Goal: Task Accomplishment & Management: Manage account settings

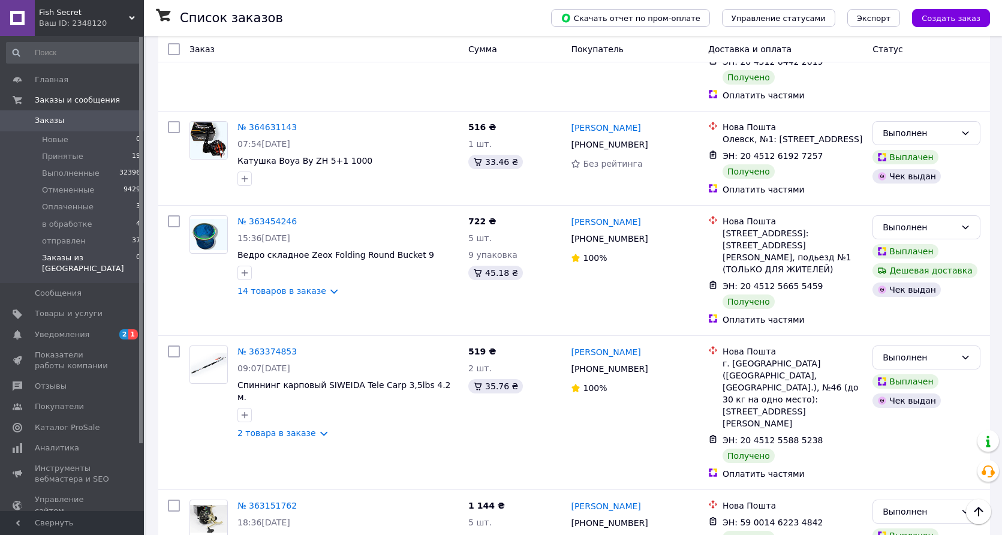
scroll to position [313, 0]
click at [56, 240] on span "отправлен" at bounding box center [64, 241] width 44 height 11
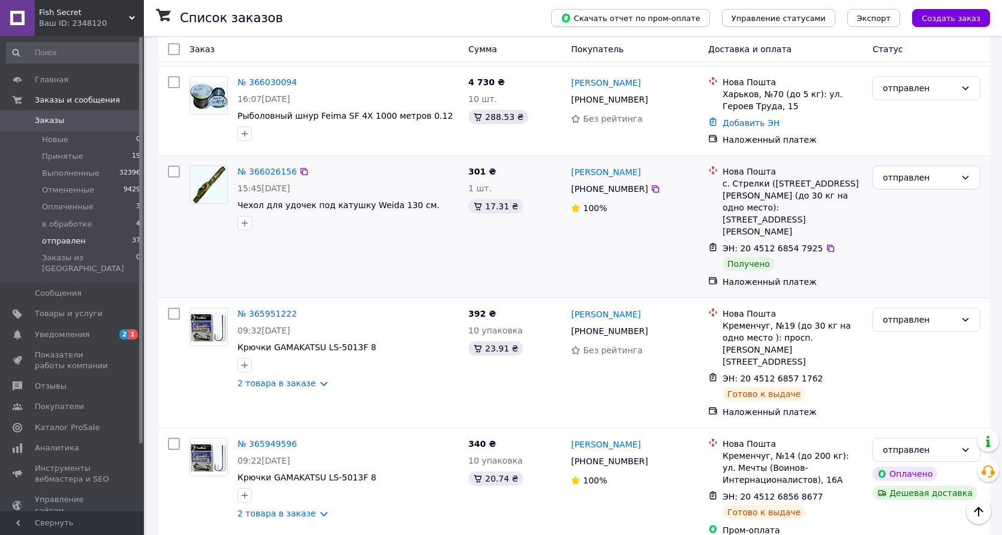
scroll to position [872, 0]
click at [273, 167] on link "№ 366026156" at bounding box center [266, 172] width 59 height 10
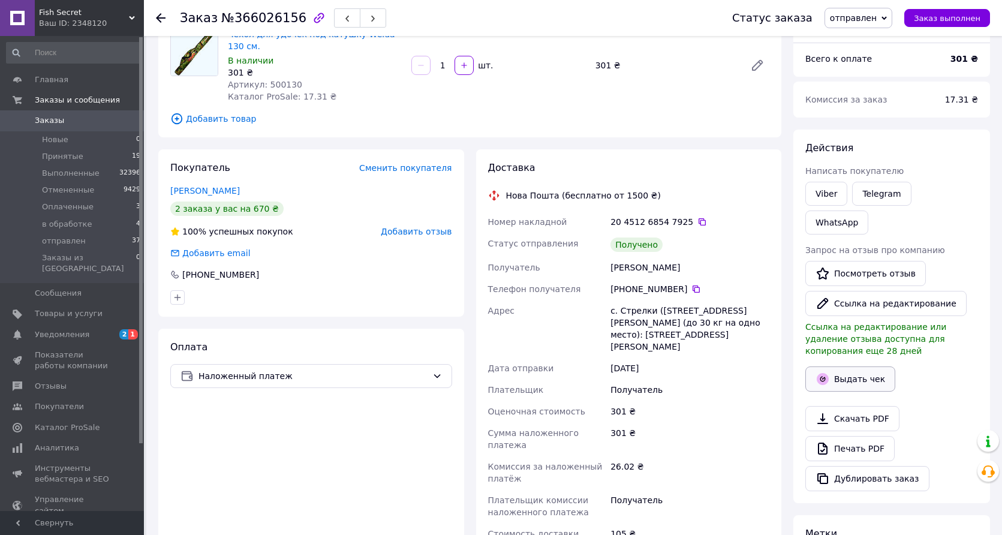
scroll to position [107, 0]
click at [847, 365] on button "Выдать чек" at bounding box center [850, 377] width 90 height 25
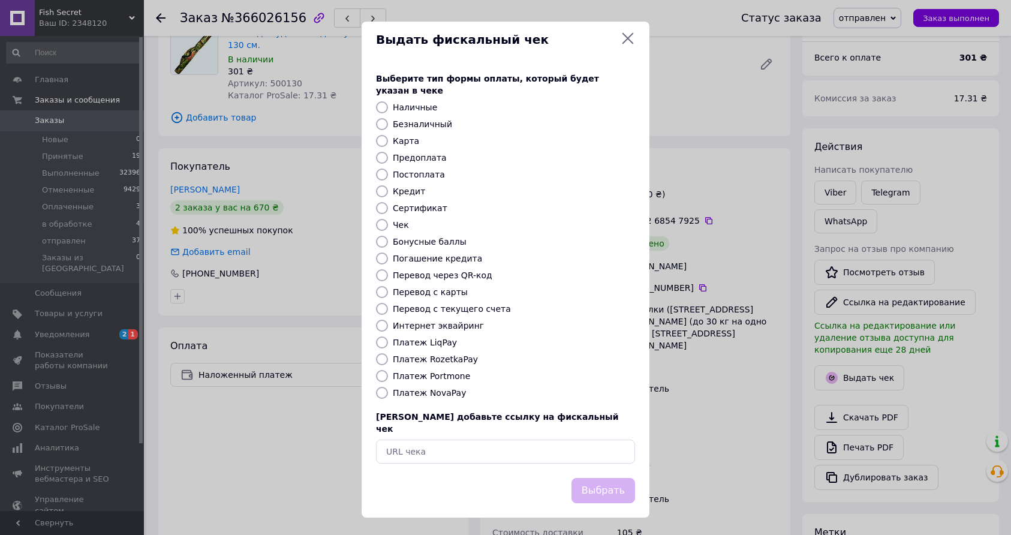
drag, startPoint x: 436, startPoint y: 390, endPoint x: 461, endPoint y: 395, distance: 25.2
click at [437, 390] on label "Платеж NovaPay" at bounding box center [429, 393] width 73 height 10
click at [388, 390] on input "Платеж NovaPay" at bounding box center [382, 393] width 12 height 12
radio input "true"
drag, startPoint x: 613, startPoint y: 473, endPoint x: 624, endPoint y: 457, distance: 19.0
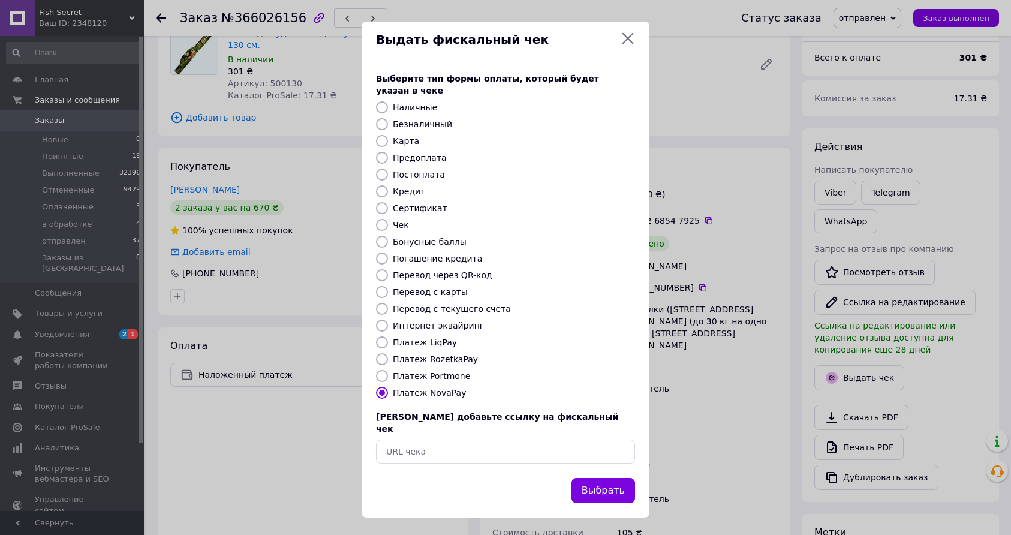
click at [613, 478] on button "Выбрать" at bounding box center [603, 491] width 64 height 26
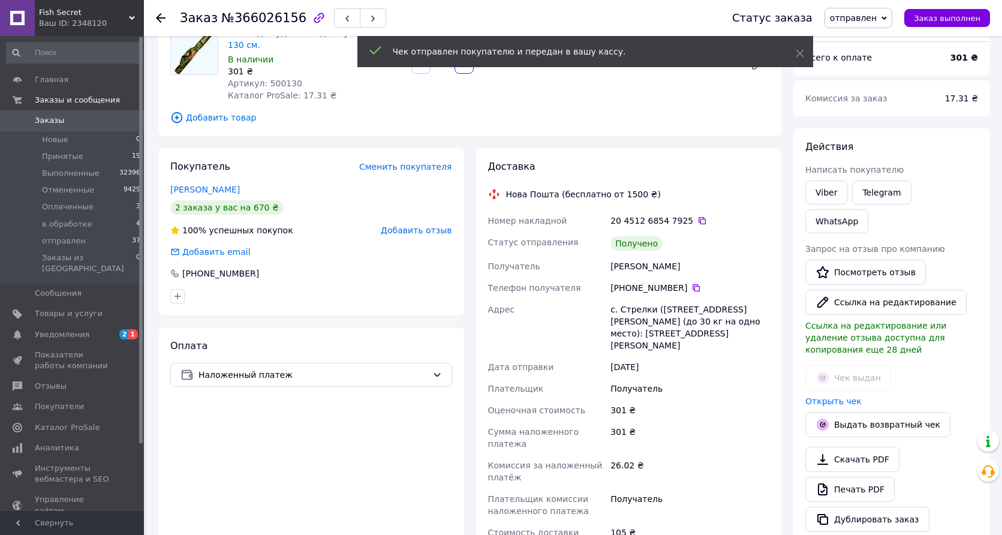
drag, startPoint x: 938, startPoint y: 19, endPoint x: 912, endPoint y: 27, distance: 27.5
click at [938, 19] on span "Заказ выполнен" at bounding box center [947, 18] width 67 height 9
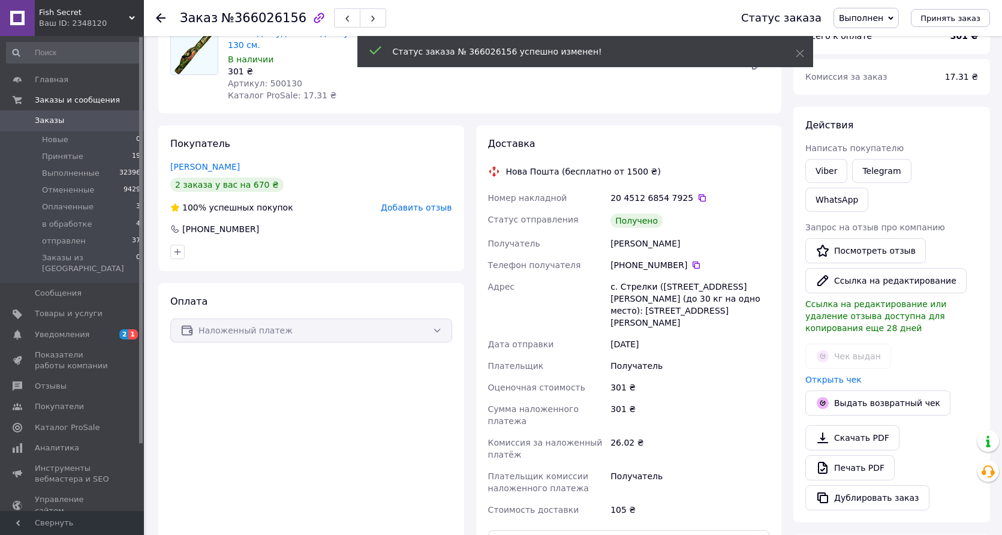
click at [406, 207] on span "Добавить отзыв" at bounding box center [416, 208] width 71 height 10
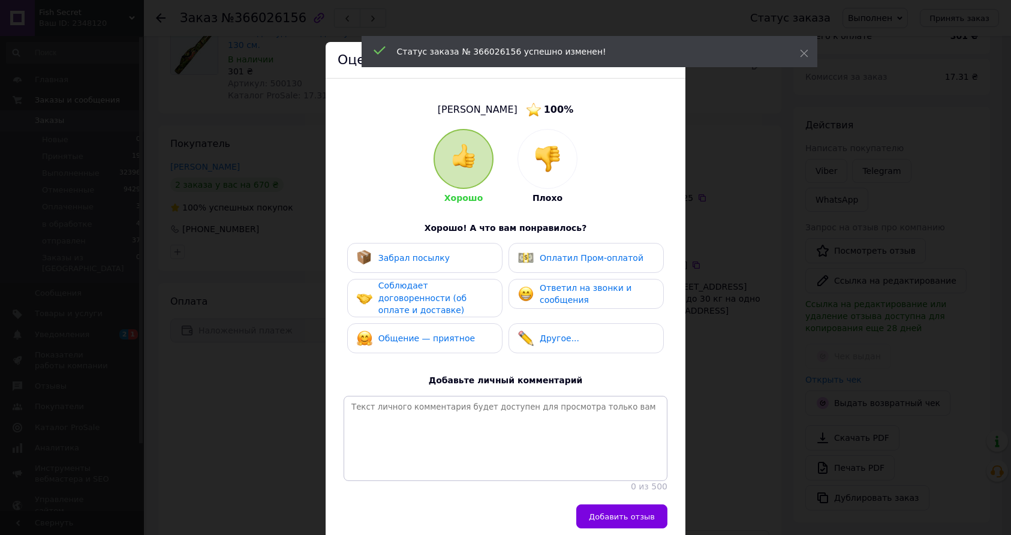
drag, startPoint x: 380, startPoint y: 255, endPoint x: 387, endPoint y: 264, distance: 11.1
click at [381, 255] on span "Забрал посылку" at bounding box center [413, 258] width 71 height 10
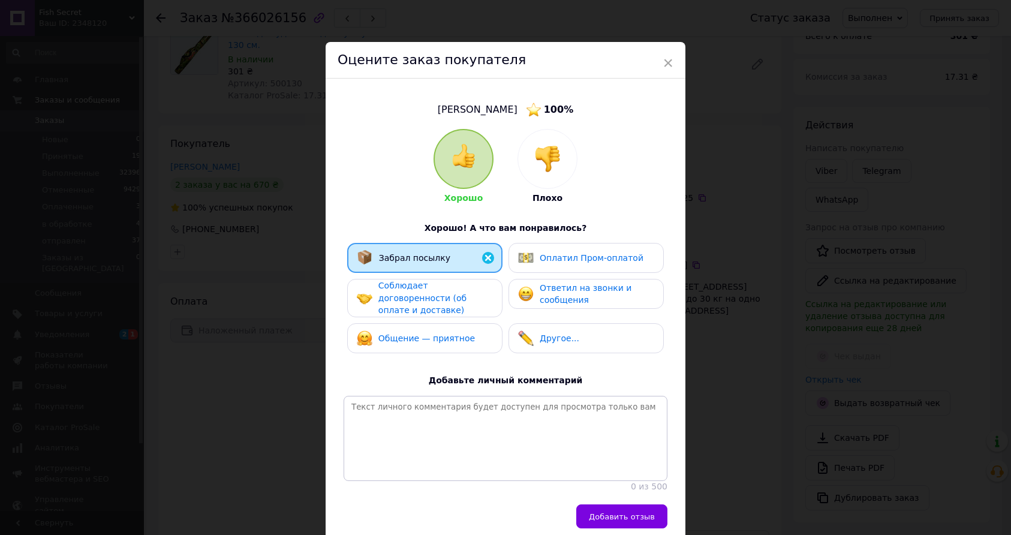
drag, startPoint x: 406, startPoint y: 290, endPoint x: 407, endPoint y: 305, distance: 15.0
click at [407, 291] on div "Соблюдает договоренности (об оплате и доставке)" at bounding box center [435, 297] width 114 height 37
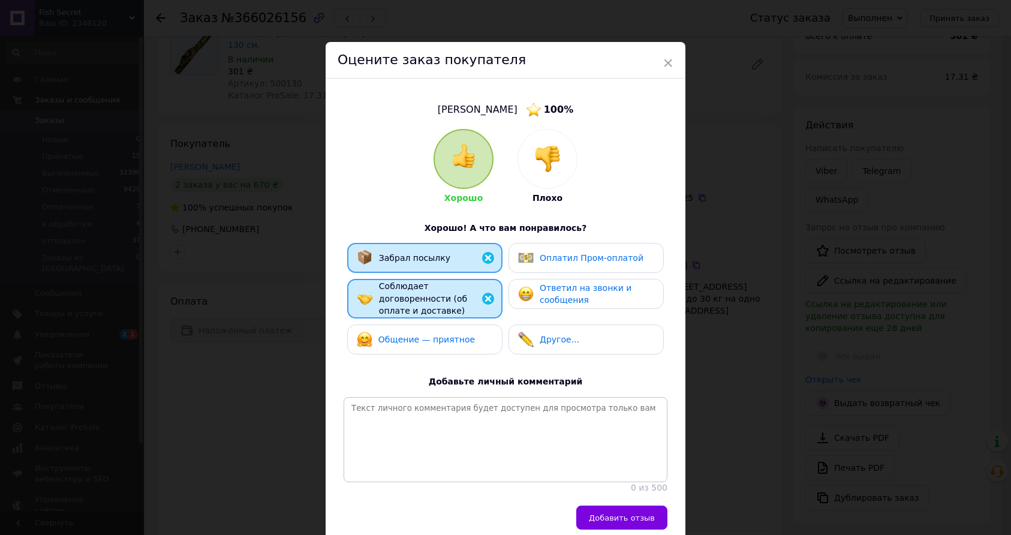
drag, startPoint x: 420, startPoint y: 336, endPoint x: 535, endPoint y: 299, distance: 121.2
click at [430, 335] on span "Общение — приятное" at bounding box center [426, 340] width 97 height 10
click at [560, 291] on span "Ответил на звонки и сообщения" at bounding box center [586, 294] width 92 height 22
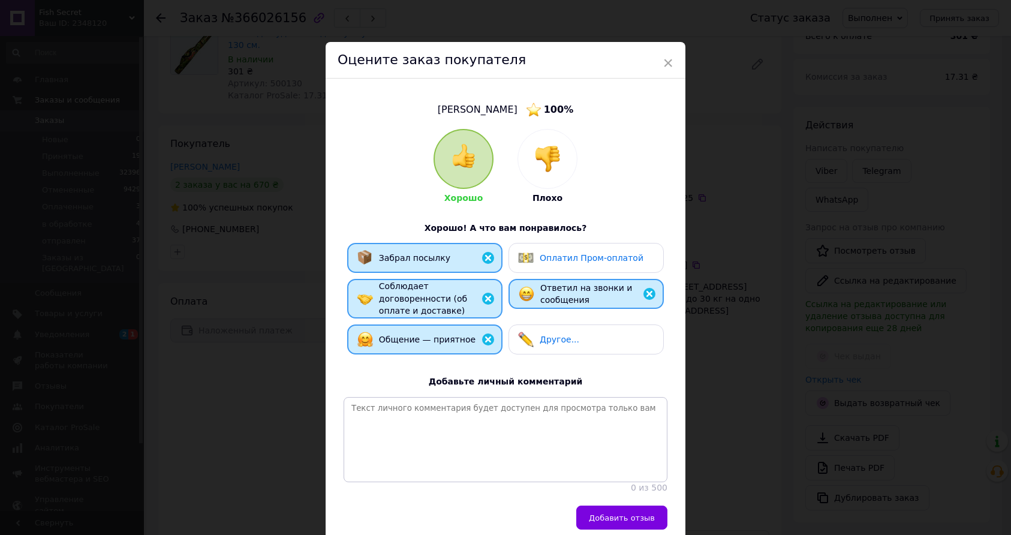
drag, startPoint x: 615, startPoint y: 499, endPoint x: 606, endPoint y: 458, distance: 42.3
click at [615, 505] on button "Добавить отзыв" at bounding box center [621, 517] width 91 height 24
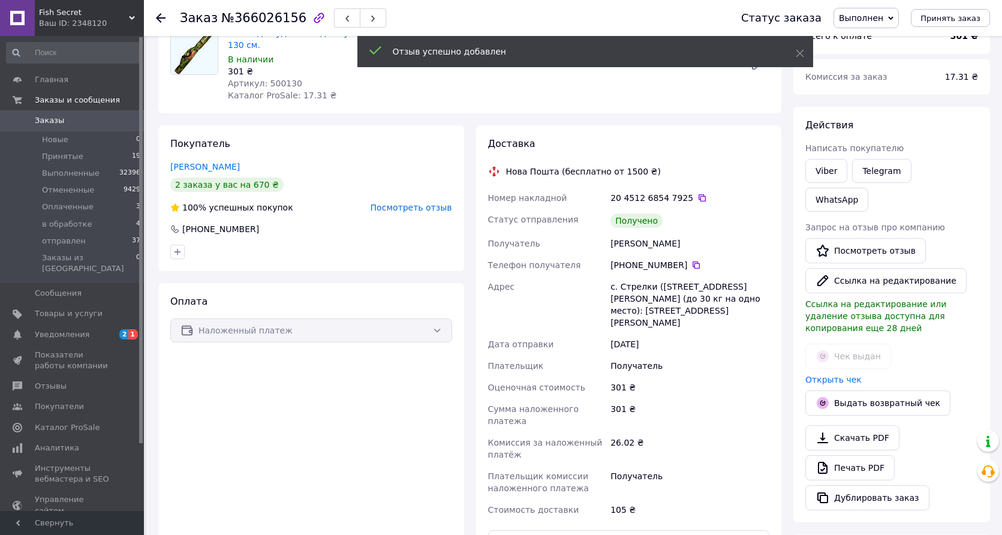
click at [159, 16] on icon at bounding box center [161, 18] width 10 height 10
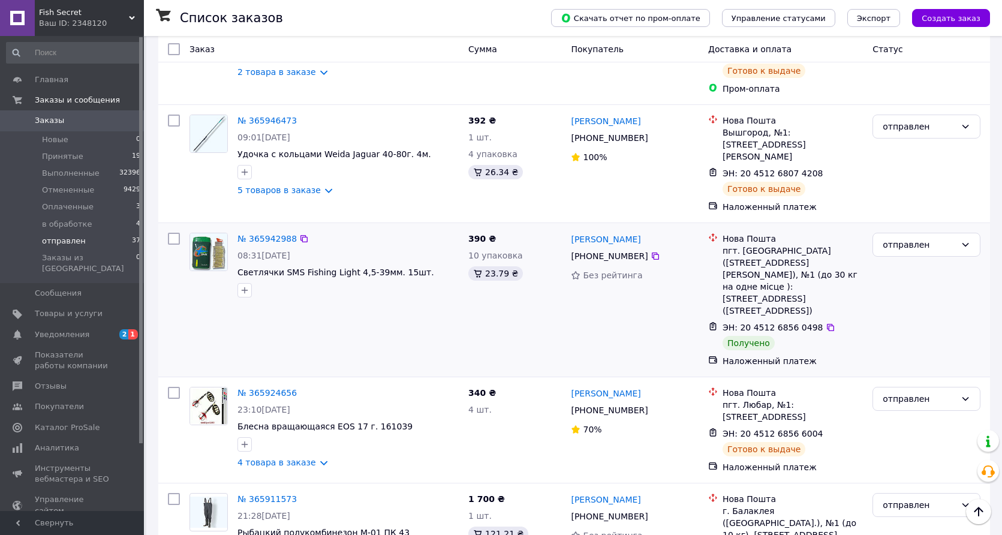
scroll to position [1311, 0]
click at [269, 236] on link "№ 365942988" at bounding box center [266, 241] width 59 height 10
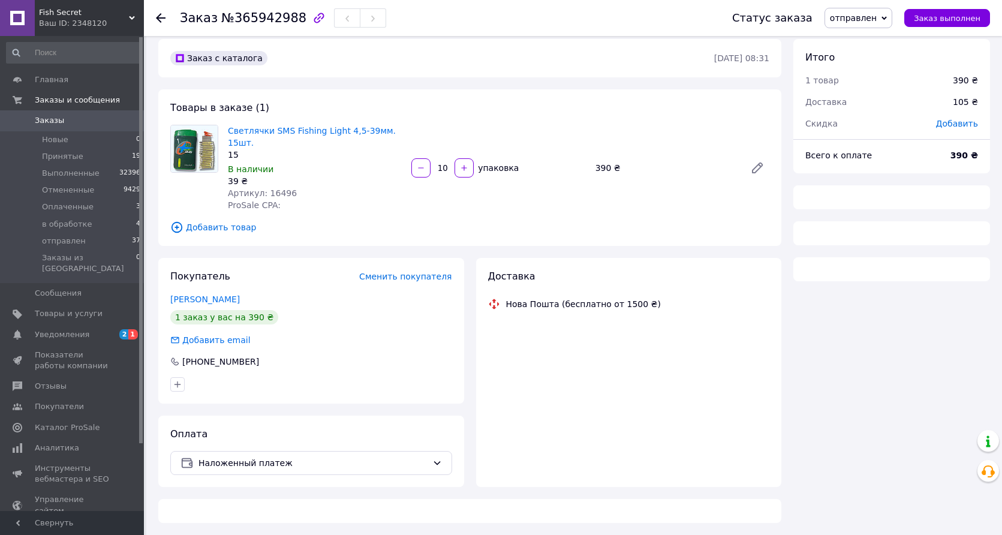
scroll to position [7, 0]
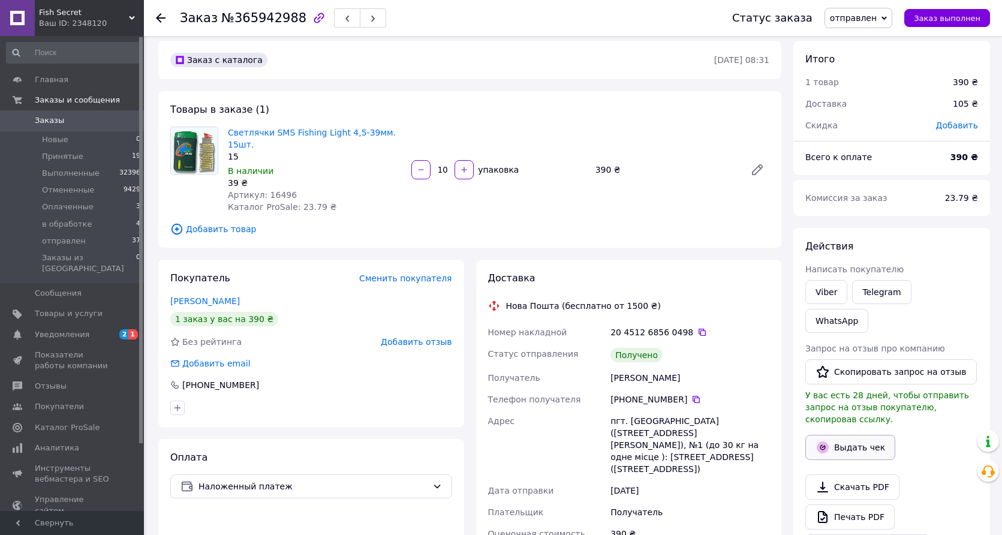
click at [856, 435] on button "Выдать чек" at bounding box center [850, 447] width 90 height 25
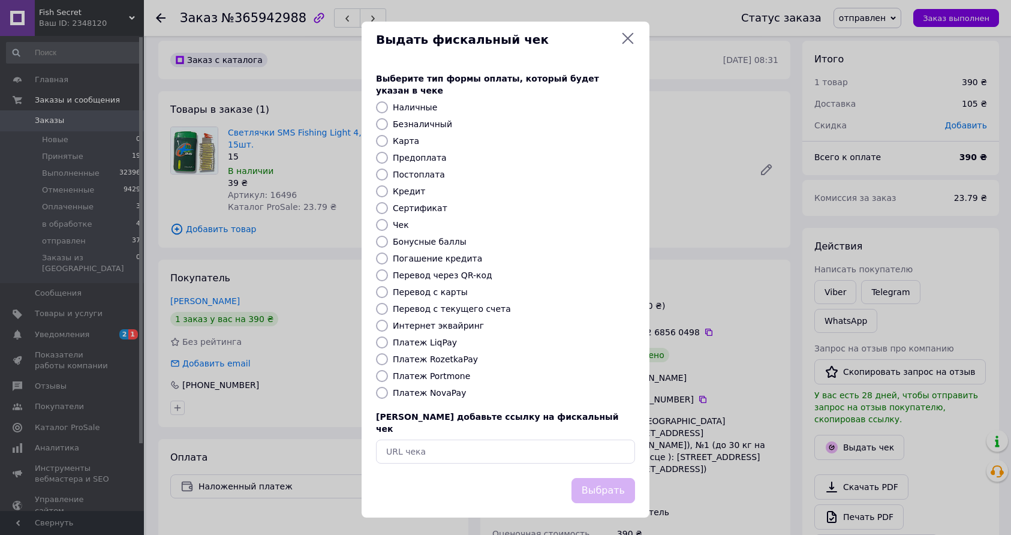
click at [435, 389] on label "Платеж NovaPay" at bounding box center [429, 393] width 73 height 10
click at [388, 389] on input "Платеж NovaPay" at bounding box center [382, 393] width 12 height 12
radio input "true"
drag, startPoint x: 617, startPoint y: 477, endPoint x: 604, endPoint y: 465, distance: 17.8
click at [618, 478] on button "Выбрать" at bounding box center [603, 491] width 64 height 26
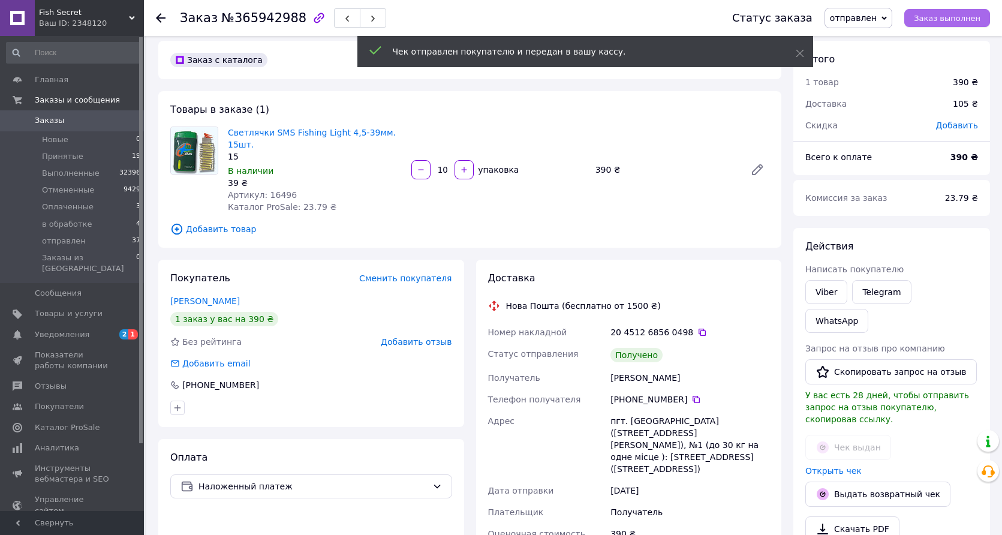
drag, startPoint x: 958, startPoint y: 20, endPoint x: 938, endPoint y: 30, distance: 22.8
click at [958, 20] on span "Заказ выполнен" at bounding box center [947, 18] width 67 height 9
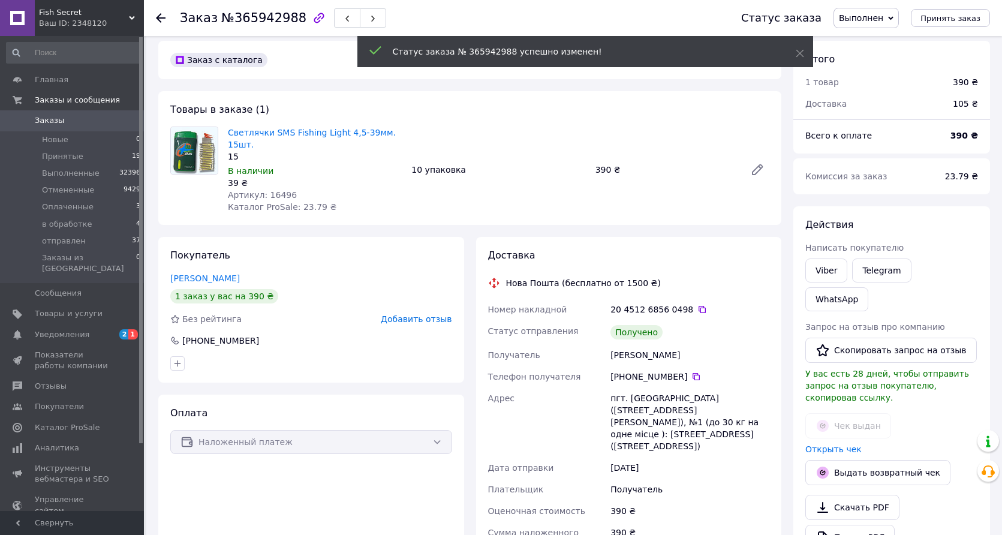
click at [414, 319] on span "Добавить отзыв" at bounding box center [416, 319] width 71 height 10
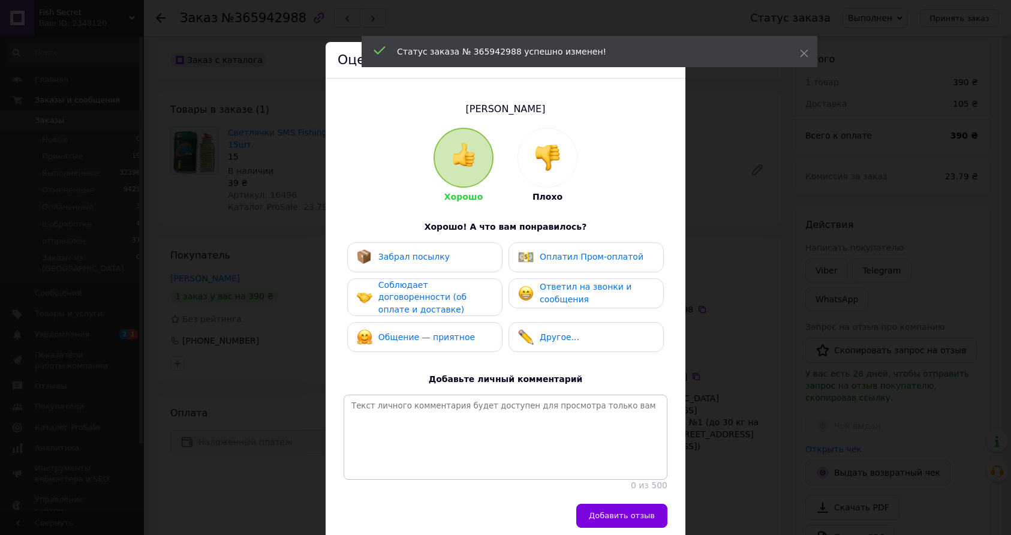
click at [408, 261] on div "Забрал посылку" at bounding box center [413, 257] width 71 height 13
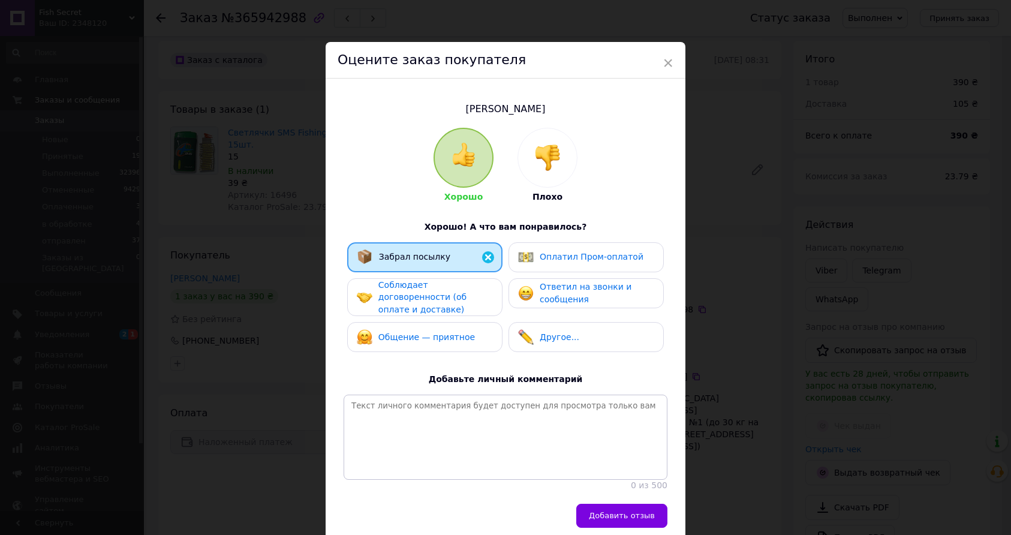
drag, startPoint x: 389, startPoint y: 299, endPoint x: 390, endPoint y: 314, distance: 15.6
click at [390, 299] on span "Соблюдает договоренности (об оплате и доставке)" at bounding box center [422, 297] width 88 height 34
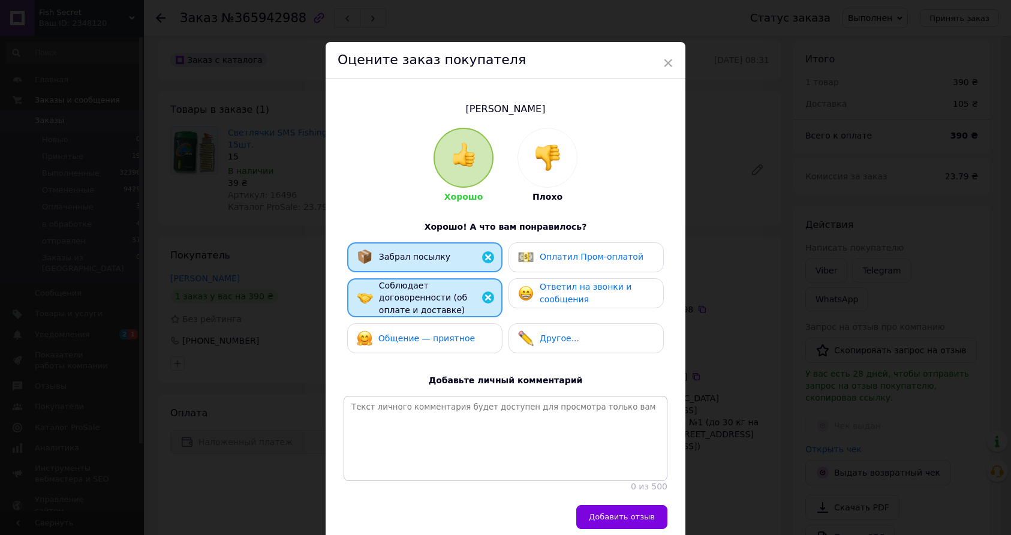
drag, startPoint x: 390, startPoint y: 336, endPoint x: 472, endPoint y: 321, distance: 83.0
click at [395, 336] on span "Общение — приятное" at bounding box center [426, 338] width 97 height 10
click at [550, 296] on span "Ответил на звонки и сообщения" at bounding box center [586, 293] width 92 height 22
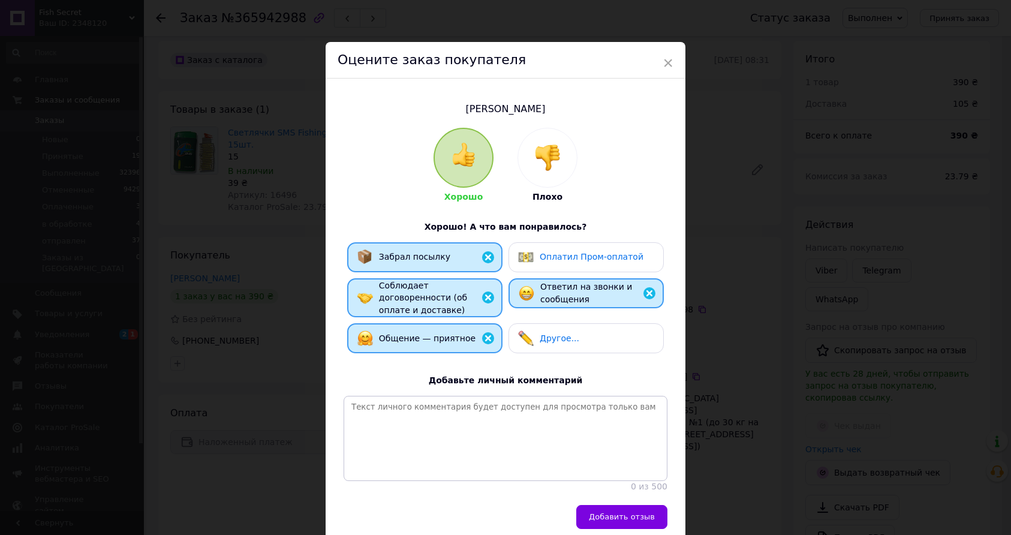
drag, startPoint x: 621, startPoint y: 502, endPoint x: 595, endPoint y: 442, distance: 65.0
click at [620, 512] on span "Добавить отзыв" at bounding box center [622, 516] width 66 height 9
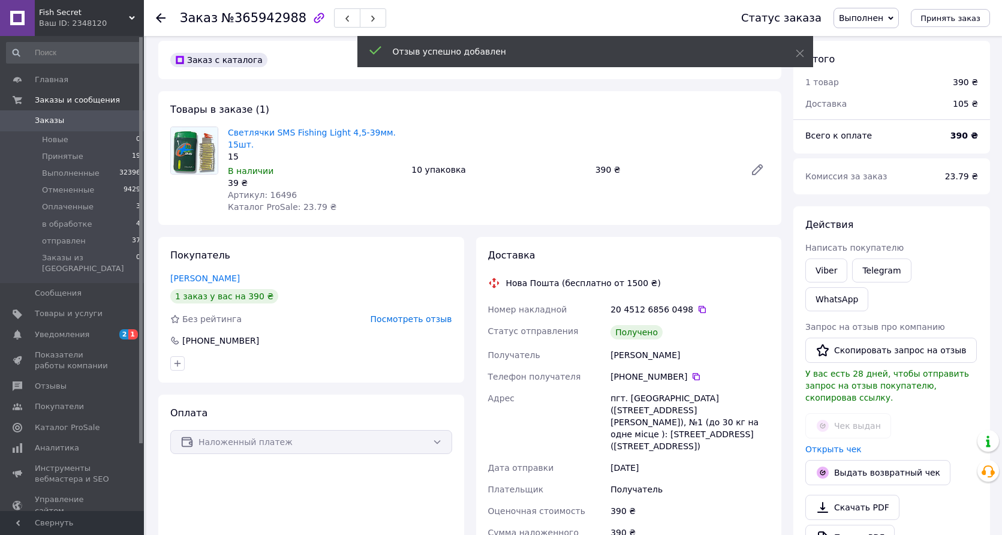
click at [158, 20] on use at bounding box center [161, 18] width 10 height 10
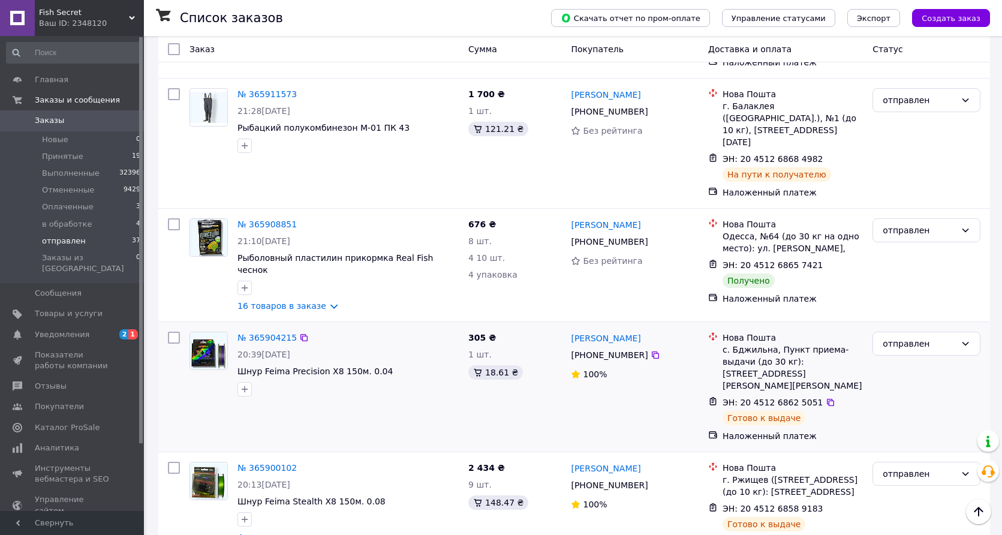
scroll to position [1574, 0]
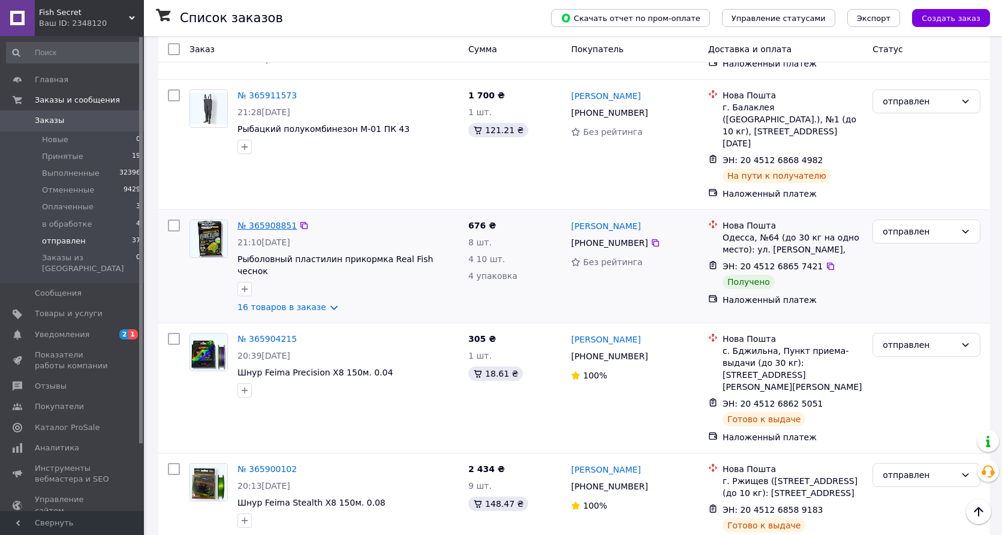
click at [274, 221] on link "№ 365908851" at bounding box center [266, 226] width 59 height 10
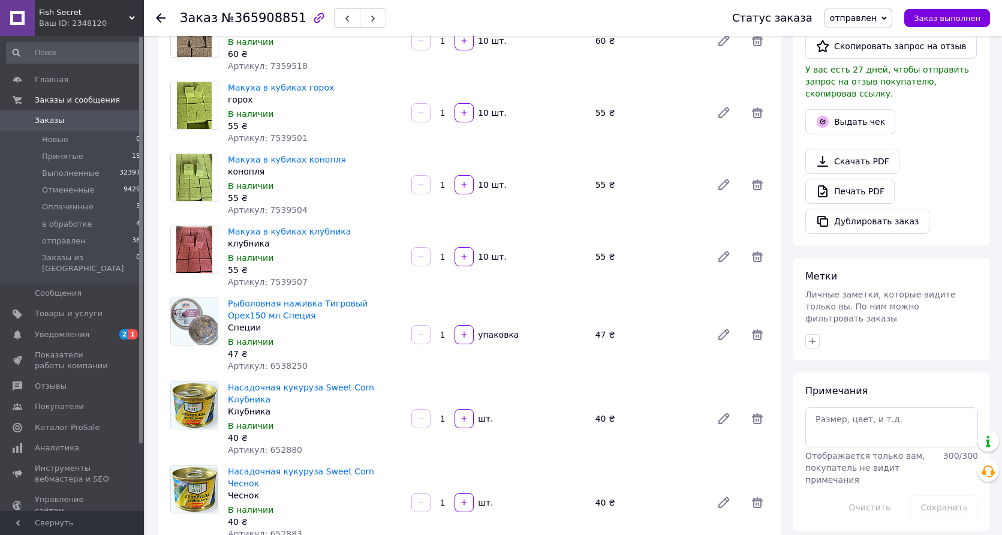
scroll to position [291, 0]
click at [863, 110] on button "Выдать чек" at bounding box center [850, 122] width 90 height 25
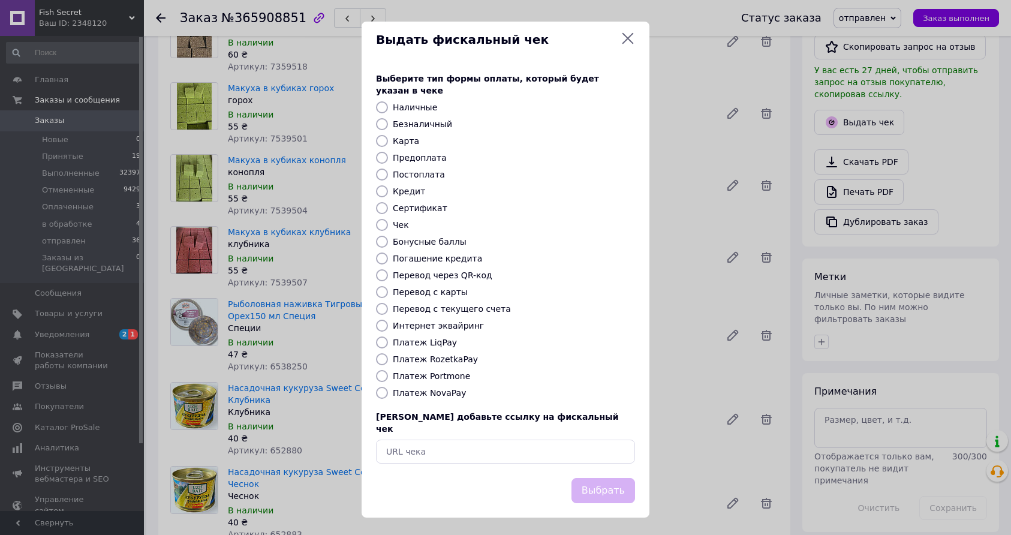
click at [431, 388] on label "Платеж NovaPay" at bounding box center [429, 393] width 73 height 10
click at [388, 388] on input "Платеж NovaPay" at bounding box center [382, 393] width 12 height 12
radio input "true"
click at [595, 478] on button "Выбрать" at bounding box center [603, 491] width 64 height 26
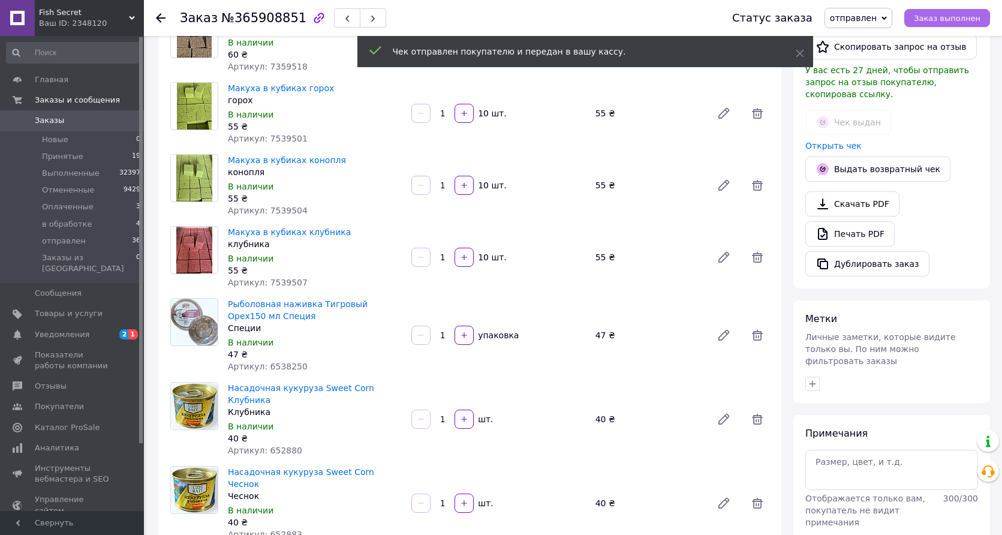
click at [937, 14] on span "Заказ выполнен" at bounding box center [947, 18] width 67 height 9
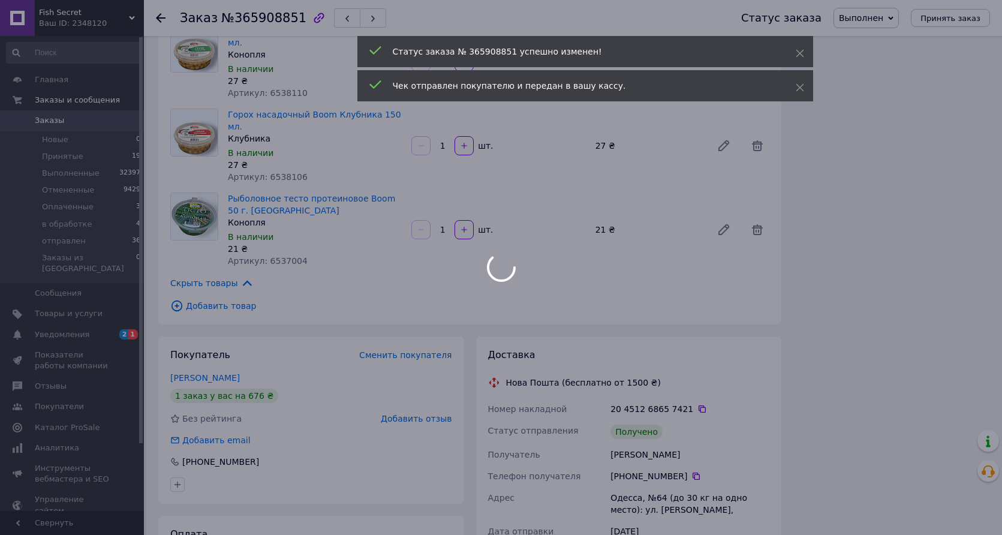
scroll to position [1163, 0]
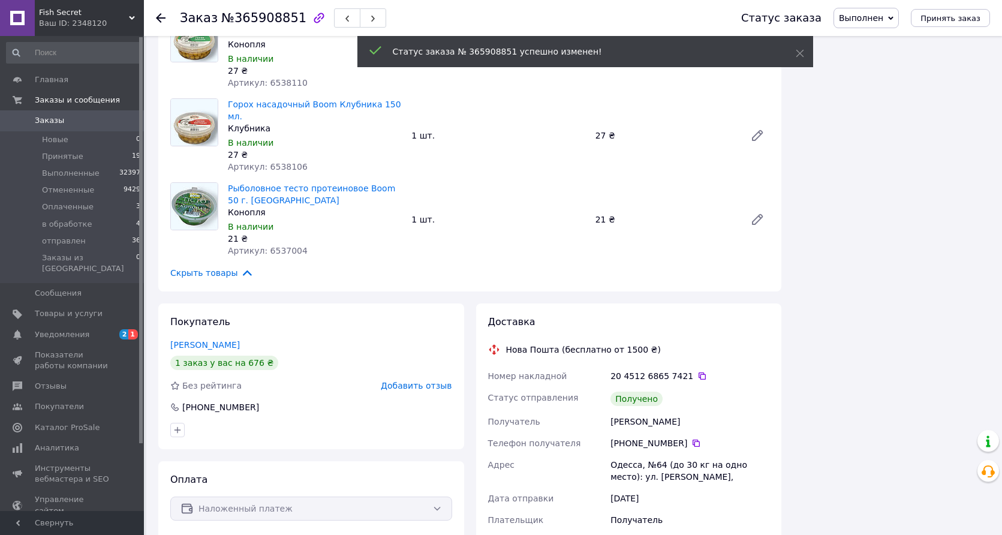
click at [402, 381] on span "Добавить отзыв" at bounding box center [416, 386] width 71 height 10
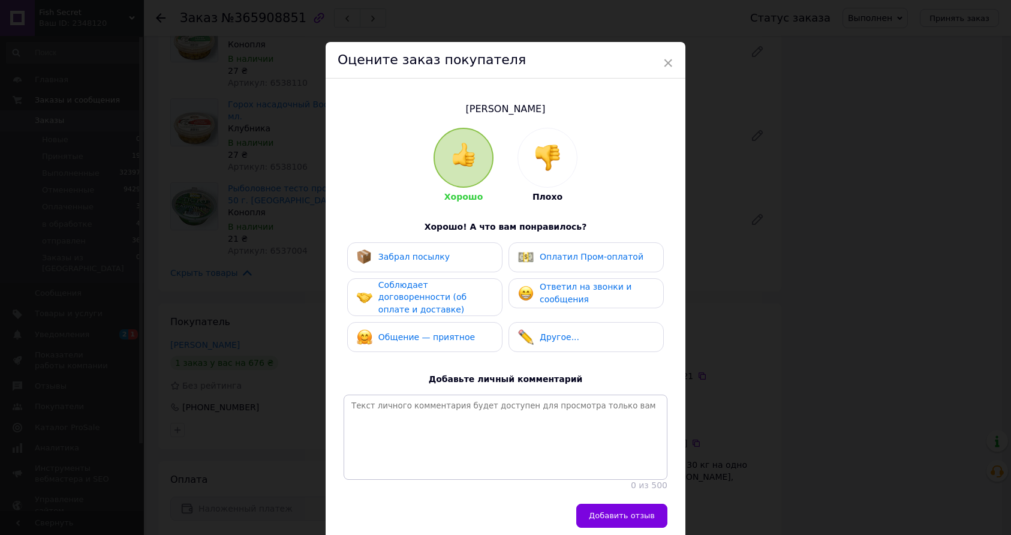
click at [394, 257] on span "Забрал посылку" at bounding box center [413, 257] width 71 height 10
drag, startPoint x: 392, startPoint y: 308, endPoint x: 395, endPoint y: 324, distance: 16.4
click at [393, 308] on span "Соблюдает договоренности (об оплате и доставке)" at bounding box center [422, 297] width 88 height 34
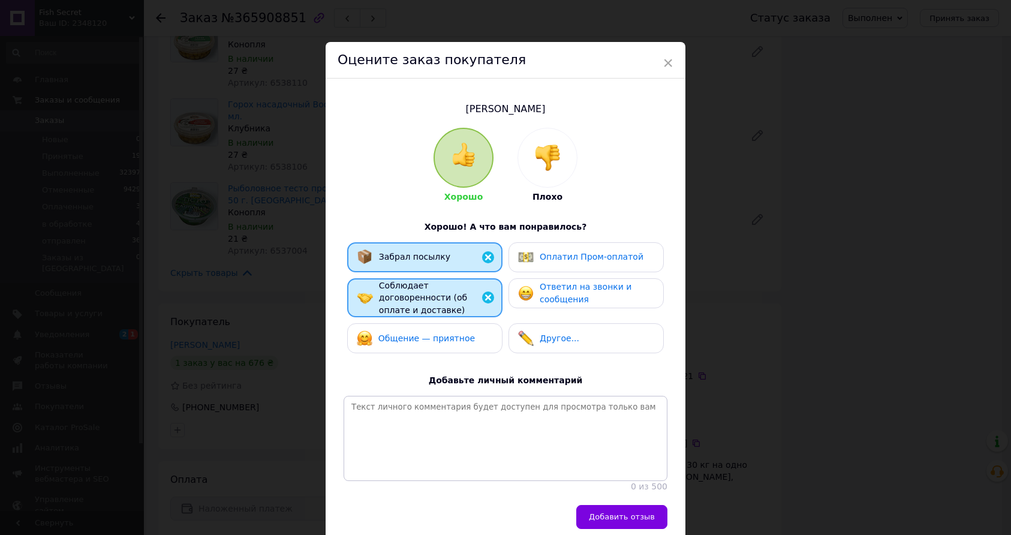
drag, startPoint x: 408, startPoint y: 339, endPoint x: 527, endPoint y: 311, distance: 121.9
click at [410, 338] on span "Общение — приятное" at bounding box center [426, 338] width 97 height 10
drag, startPoint x: 567, startPoint y: 297, endPoint x: 544, endPoint y: 413, distance: 117.9
click at [567, 297] on span "Ответил на звонки и сообщения" at bounding box center [586, 293] width 92 height 22
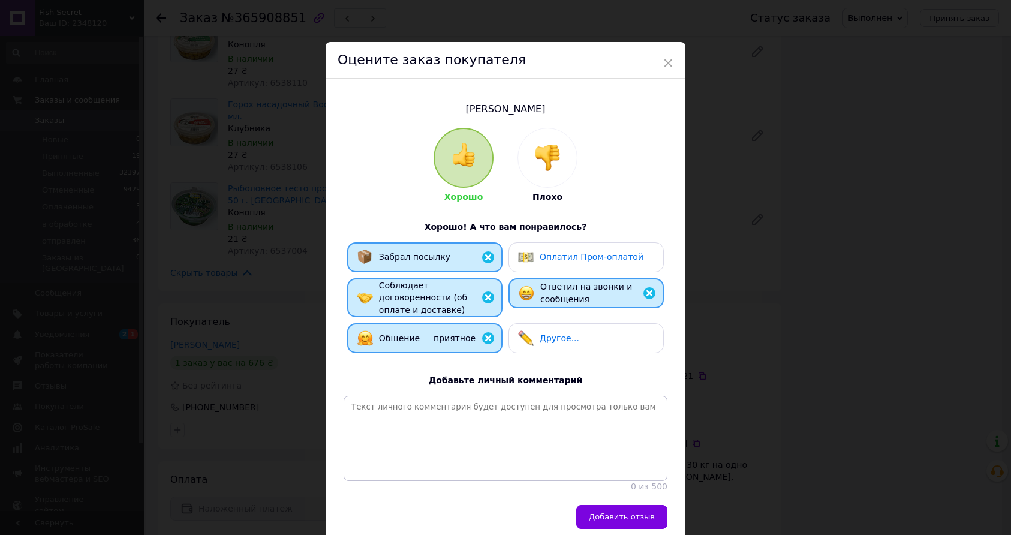
drag, startPoint x: 618, startPoint y: 502, endPoint x: 554, endPoint y: 418, distance: 105.6
click at [618, 512] on span "Добавить отзыв" at bounding box center [622, 516] width 66 height 9
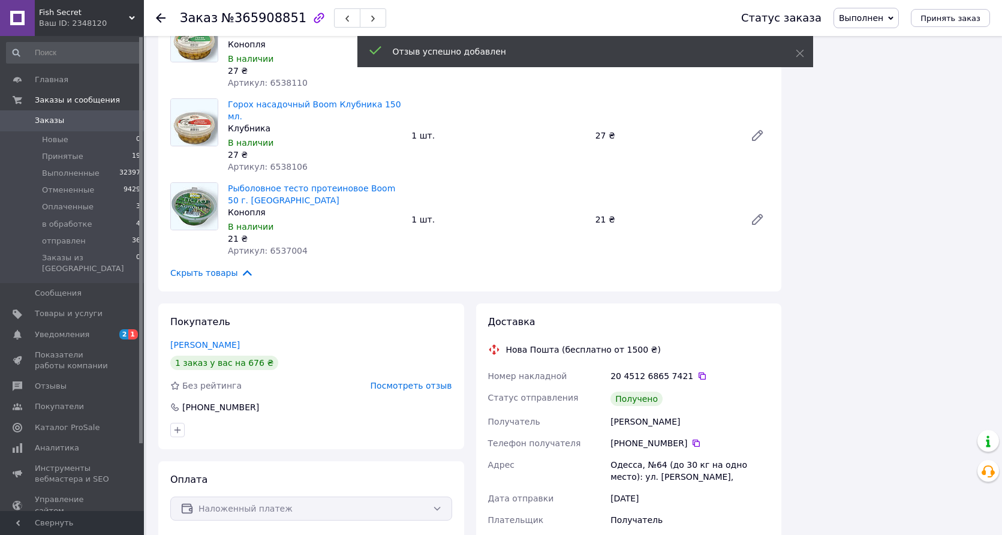
click at [162, 20] on icon at bounding box center [161, 18] width 10 height 10
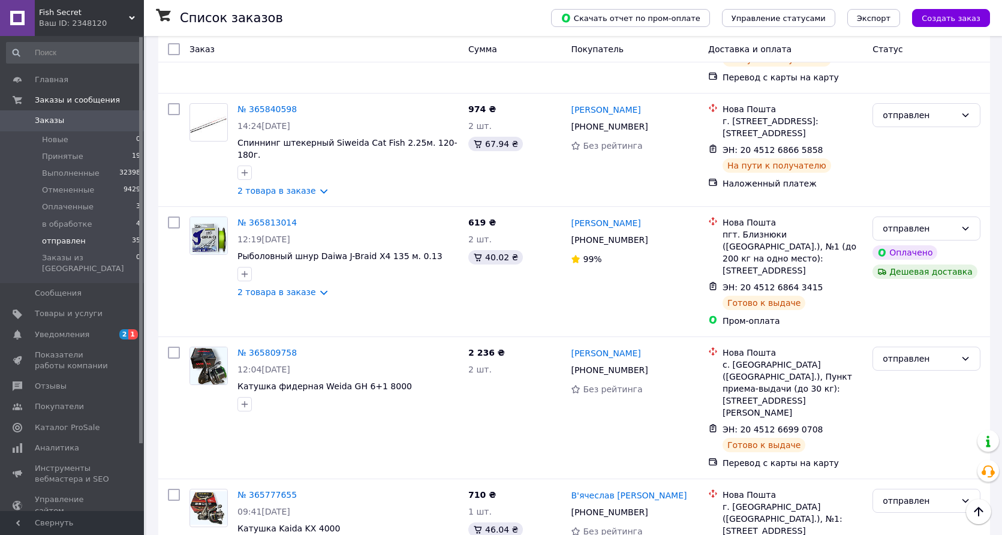
scroll to position [2491, 0]
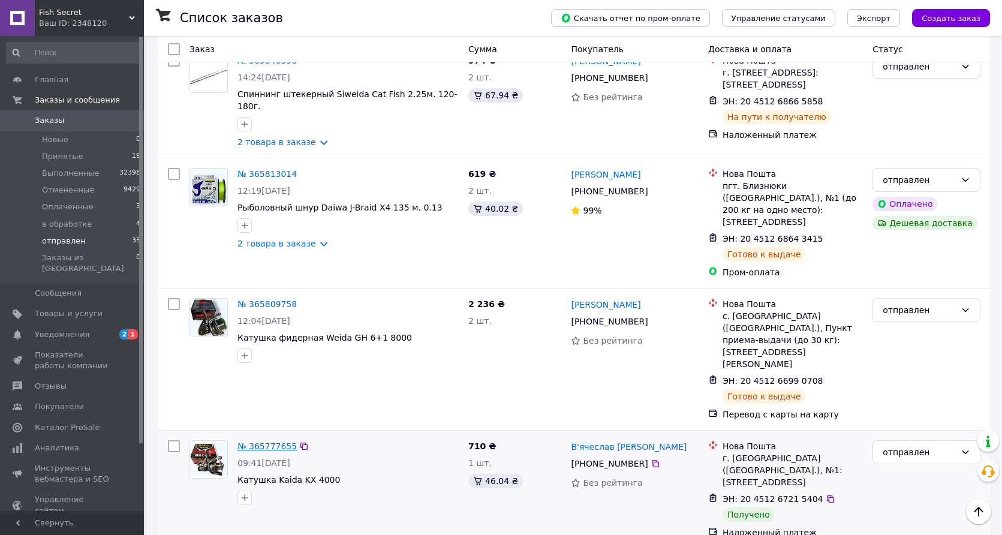
click at [270, 441] on link "№ 365777655" at bounding box center [266, 446] width 59 height 10
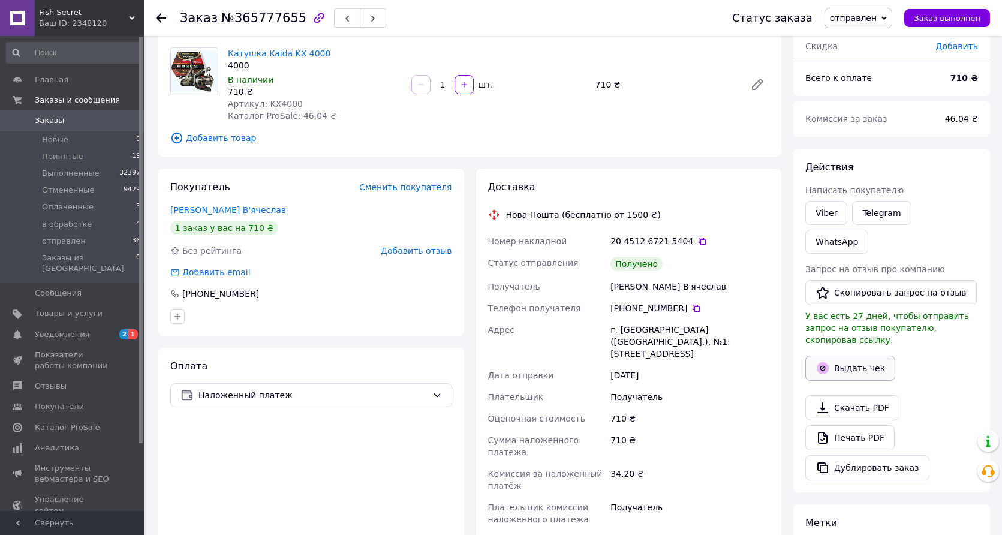
scroll to position [87, 0]
click at [848, 355] on button "Выдать чек" at bounding box center [850, 367] width 90 height 25
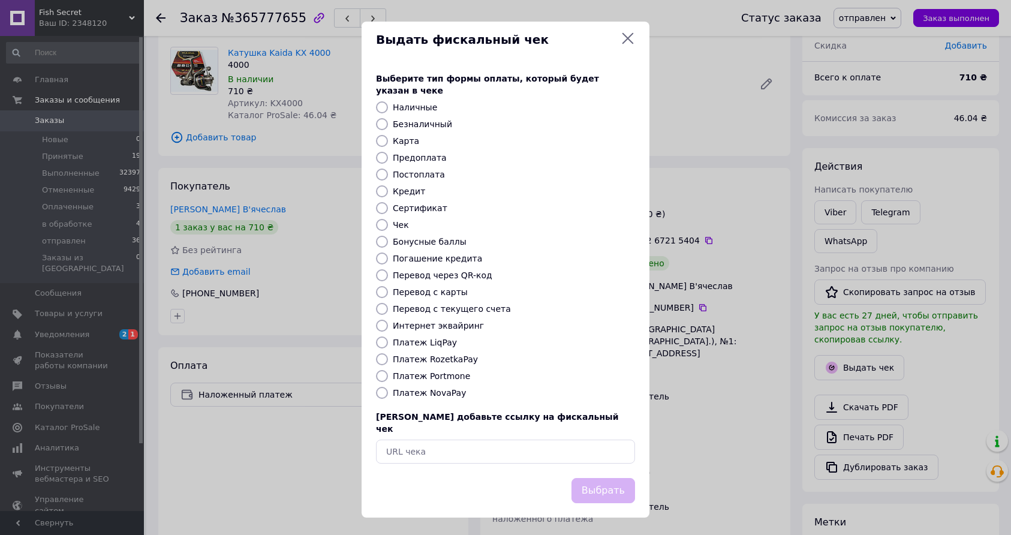
drag, startPoint x: 413, startPoint y: 387, endPoint x: 438, endPoint y: 393, distance: 25.8
click at [413, 388] on label "Платеж NovaPay" at bounding box center [429, 393] width 73 height 10
click at [388, 387] on input "Платеж NovaPay" at bounding box center [382, 393] width 12 height 12
radio input "true"
drag, startPoint x: 606, startPoint y: 472, endPoint x: 617, endPoint y: 423, distance: 49.7
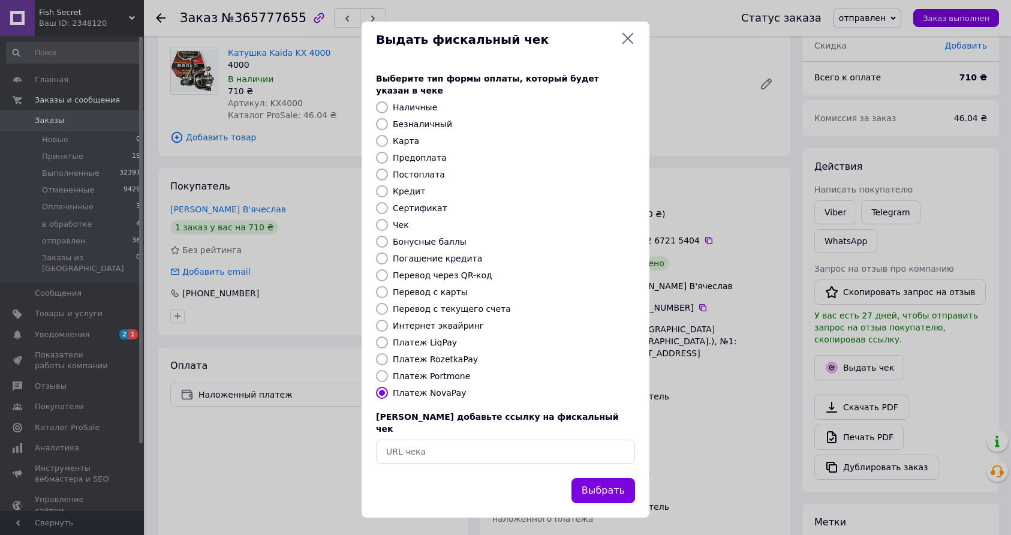
click at [606, 478] on button "Выбрать" at bounding box center [603, 491] width 64 height 26
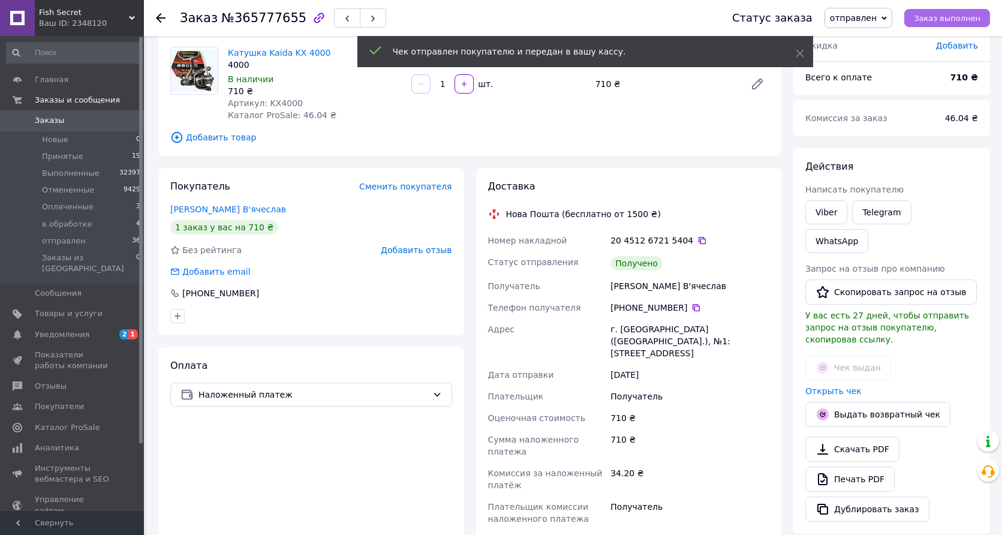
drag, startPoint x: 940, startPoint y: 13, endPoint x: 925, endPoint y: 17, distance: 15.0
click at [939, 14] on span "Заказ выполнен" at bounding box center [947, 18] width 67 height 9
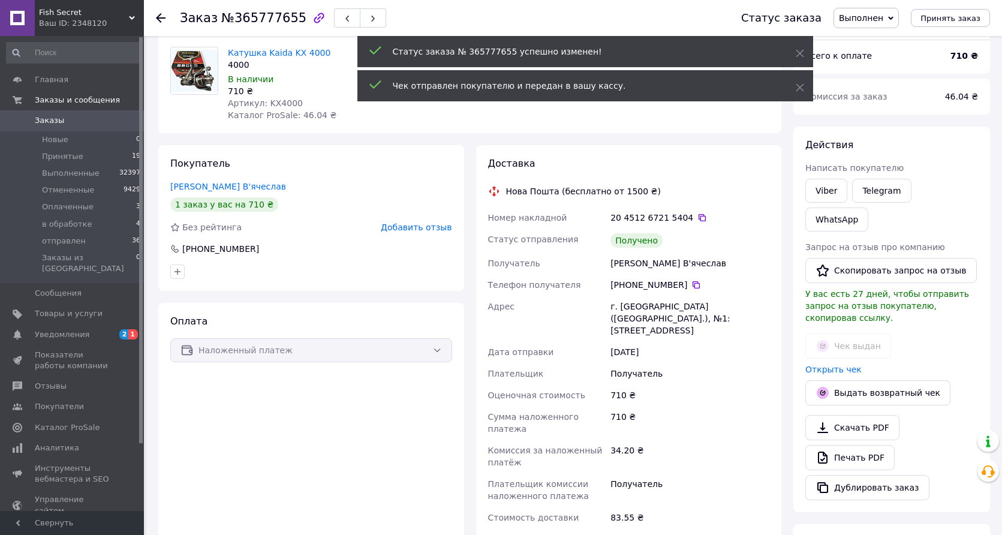
click at [414, 230] on span "Добавить отзыв" at bounding box center [416, 227] width 71 height 10
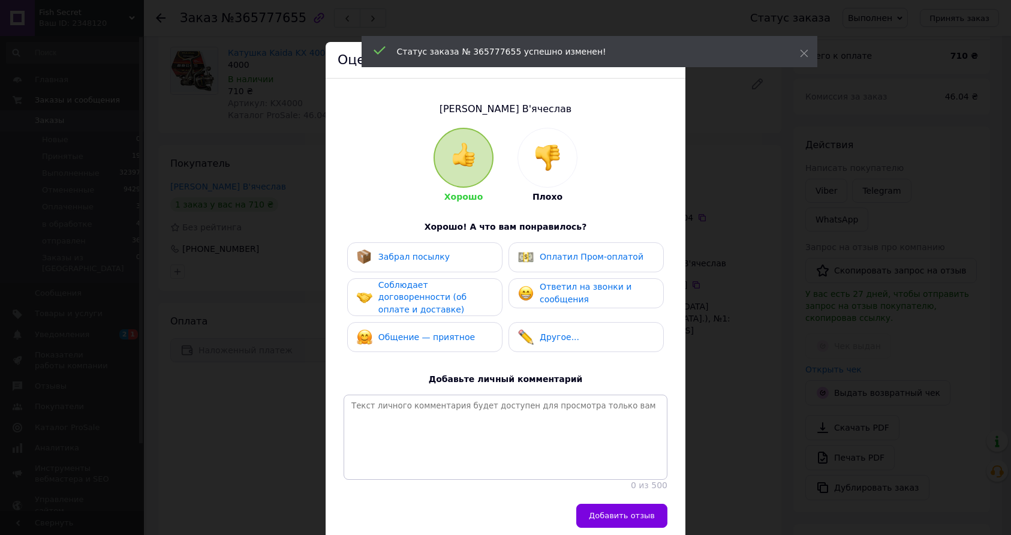
click at [408, 255] on span "Забрал посылку" at bounding box center [413, 257] width 71 height 10
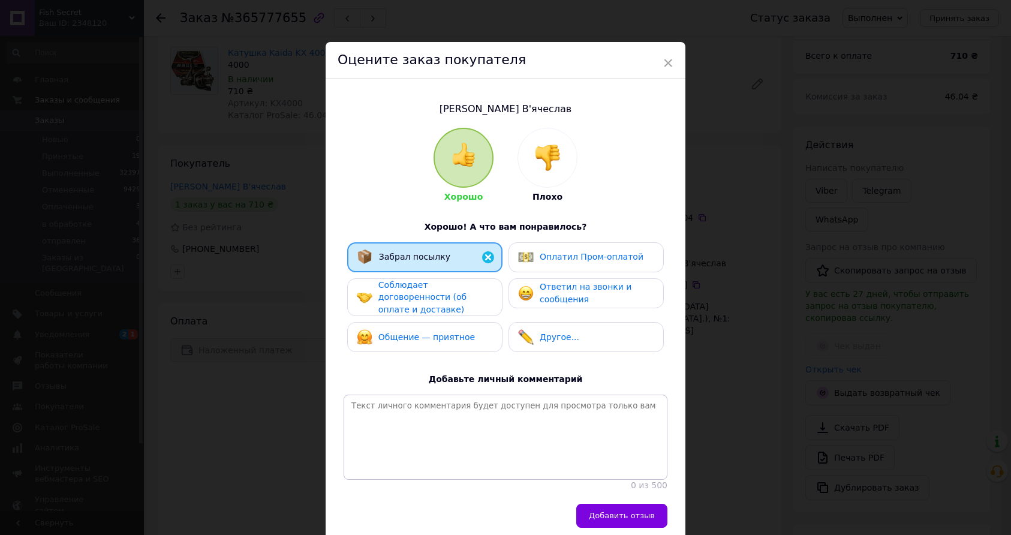
drag, startPoint x: 413, startPoint y: 289, endPoint x: 425, endPoint y: 306, distance: 21.5
click at [414, 290] on div "Соблюдает договоренности (об оплате и доставке)" at bounding box center [435, 297] width 114 height 37
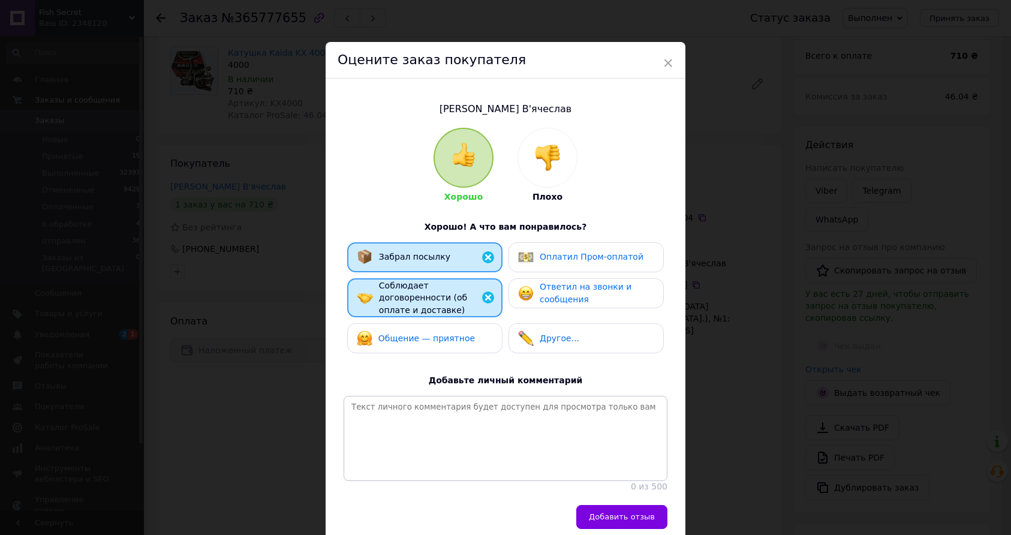
drag, startPoint x: 447, startPoint y: 337, endPoint x: 522, endPoint y: 295, distance: 85.4
click at [453, 333] on span "Общение — приятное" at bounding box center [426, 338] width 97 height 10
click at [550, 282] on div "Ответил на звонки и сообщения" at bounding box center [597, 293] width 114 height 25
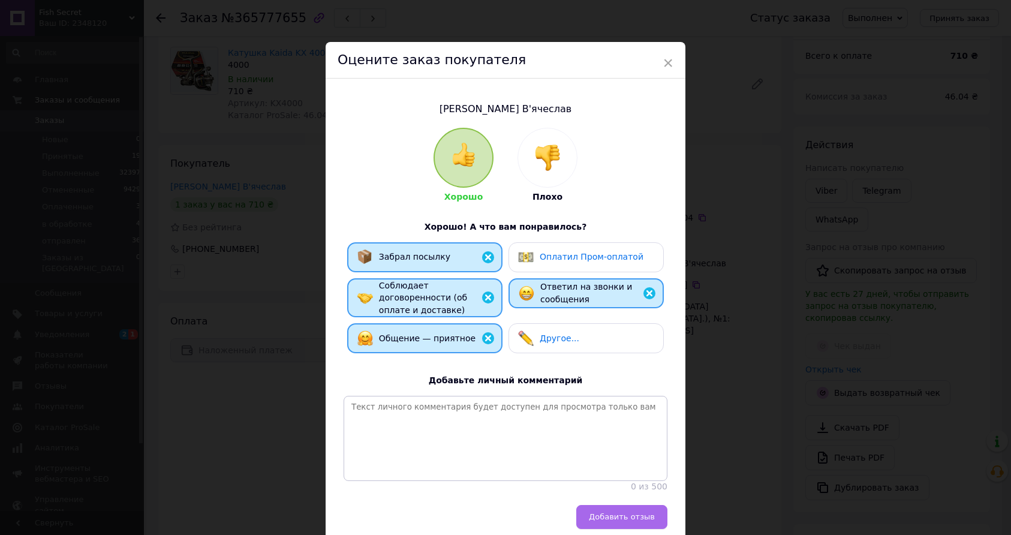
click at [622, 505] on button "Добавить отзыв" at bounding box center [621, 517] width 91 height 24
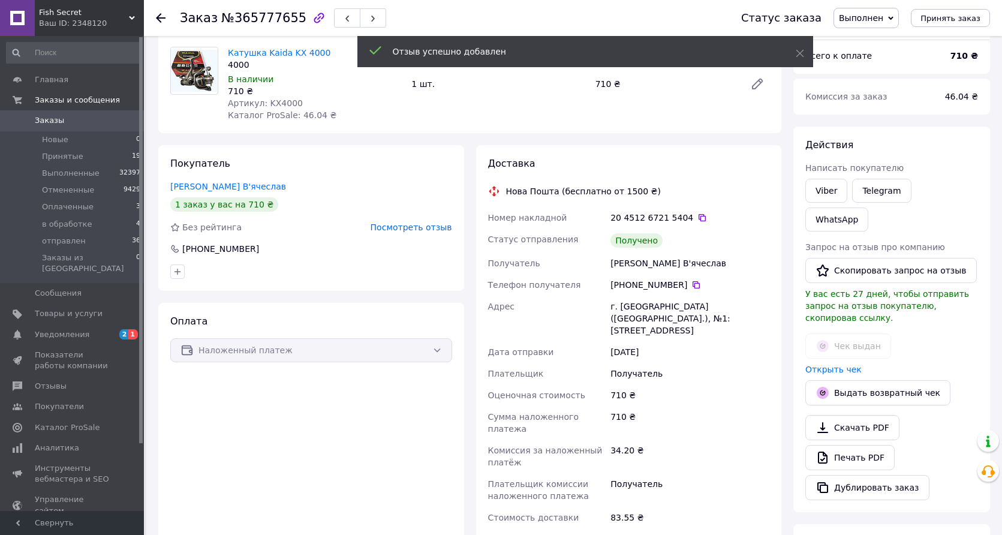
click at [156, 19] on use at bounding box center [161, 18] width 10 height 10
